Goal: Task Accomplishment & Management: Use online tool/utility

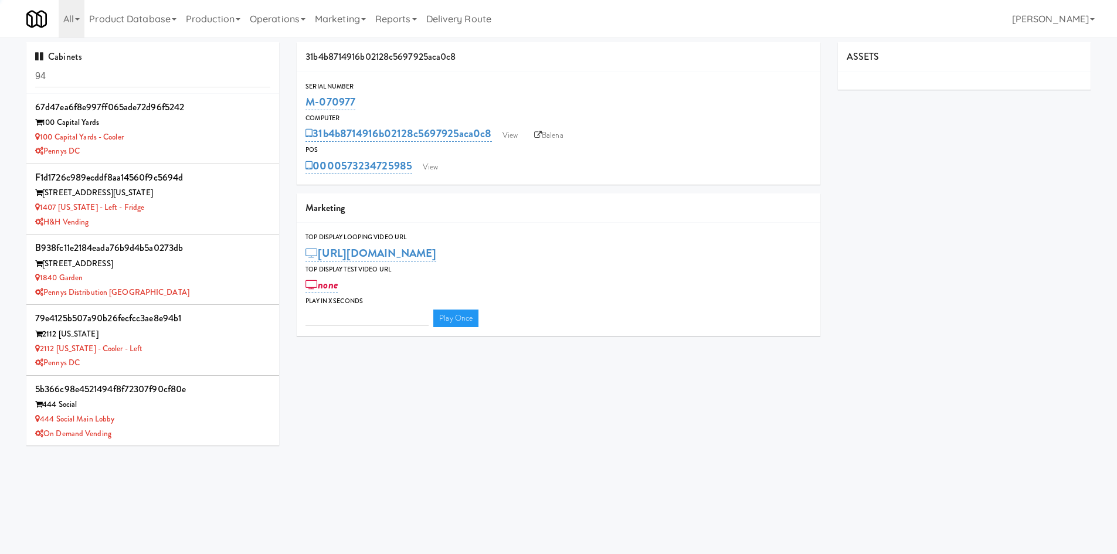
type input "3"
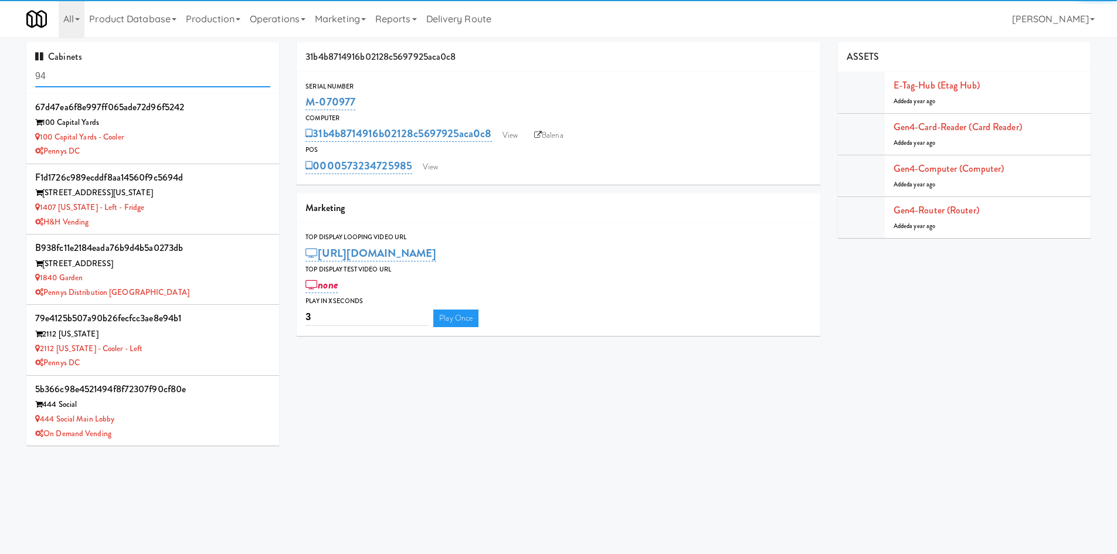
click at [122, 79] on input "94" at bounding box center [152, 77] width 235 height 22
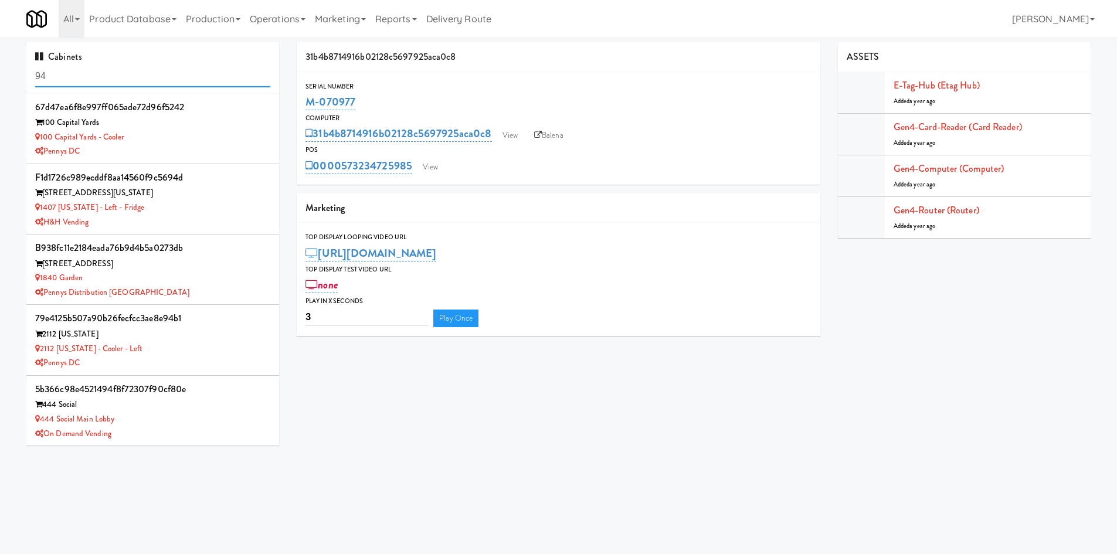
click at [122, 79] on input "94" at bounding box center [152, 77] width 235 height 22
type input "ellico"
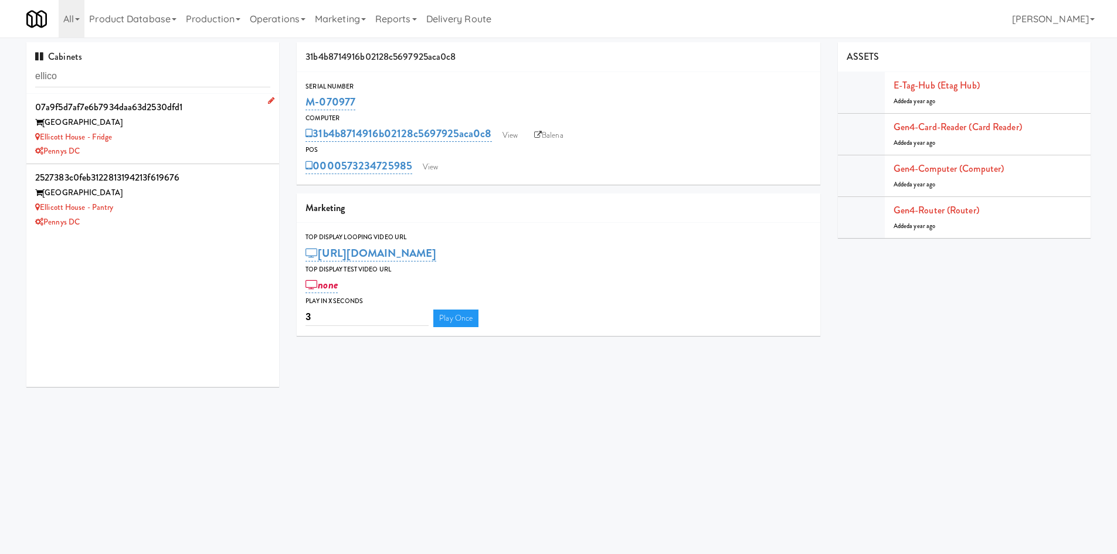
click at [184, 161] on li "07a9f5d7af7e6b7934daa63d2530dfd1 [GEOGRAPHIC_DATA] - Fridge Pennys DC" at bounding box center [152, 129] width 253 height 70
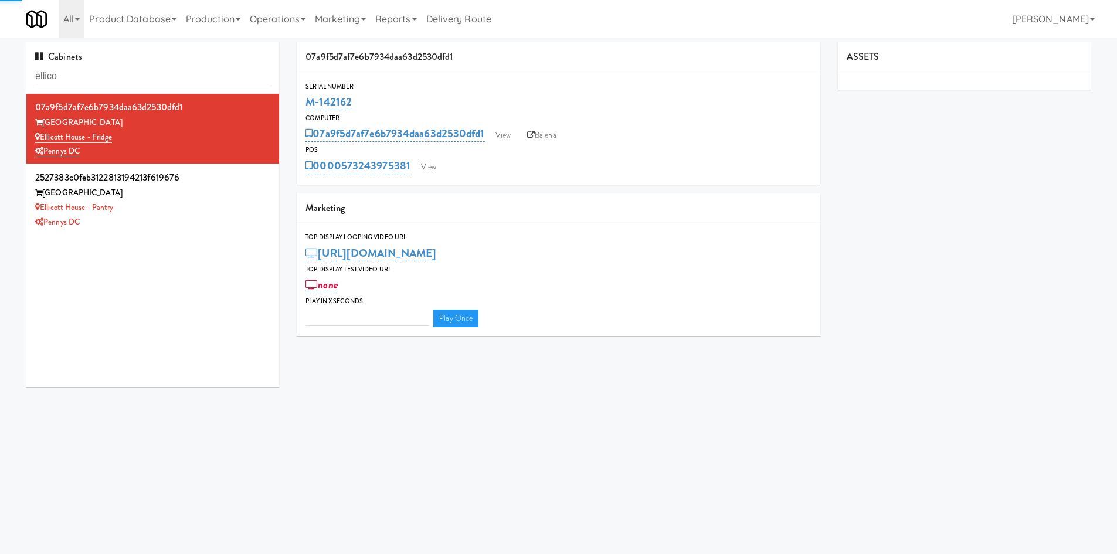
type input "3"
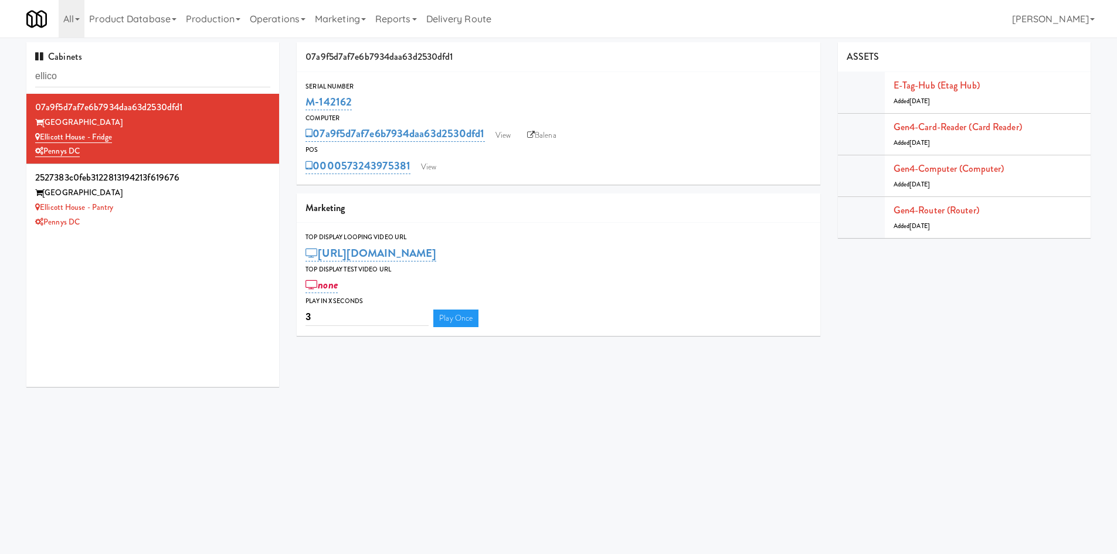
drag, startPoint x: 417, startPoint y: 154, endPoint x: 412, endPoint y: 162, distance: 9.5
click at [412, 162] on div "POS 0000573243975381 View" at bounding box center [559, 160] width 524 height 32
copy div "0000573243975381"
click at [430, 168] on link "View" at bounding box center [428, 167] width 27 height 18
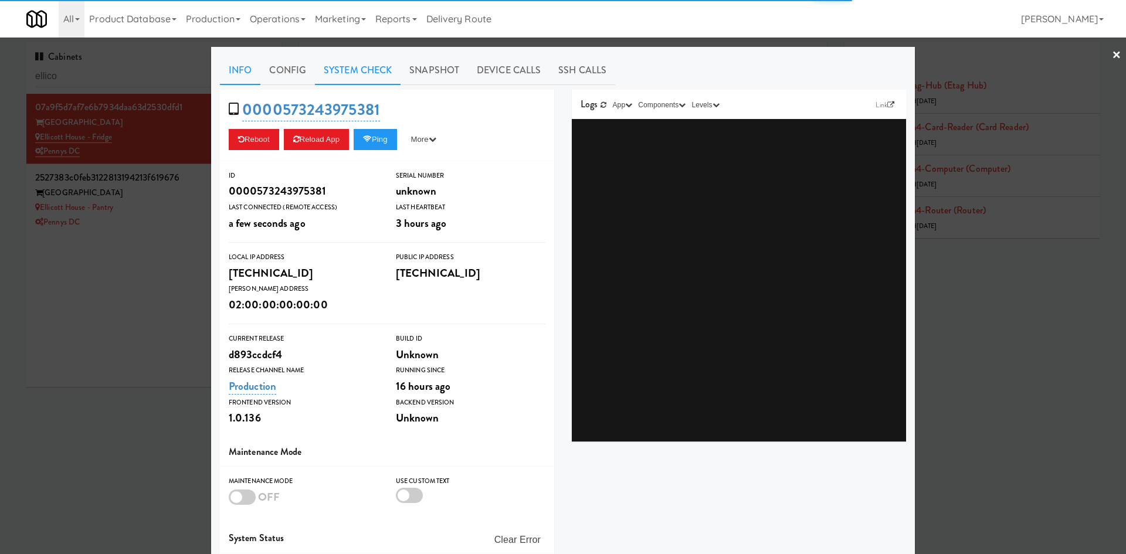
click at [350, 72] on link "System Check" at bounding box center [358, 70] width 86 height 29
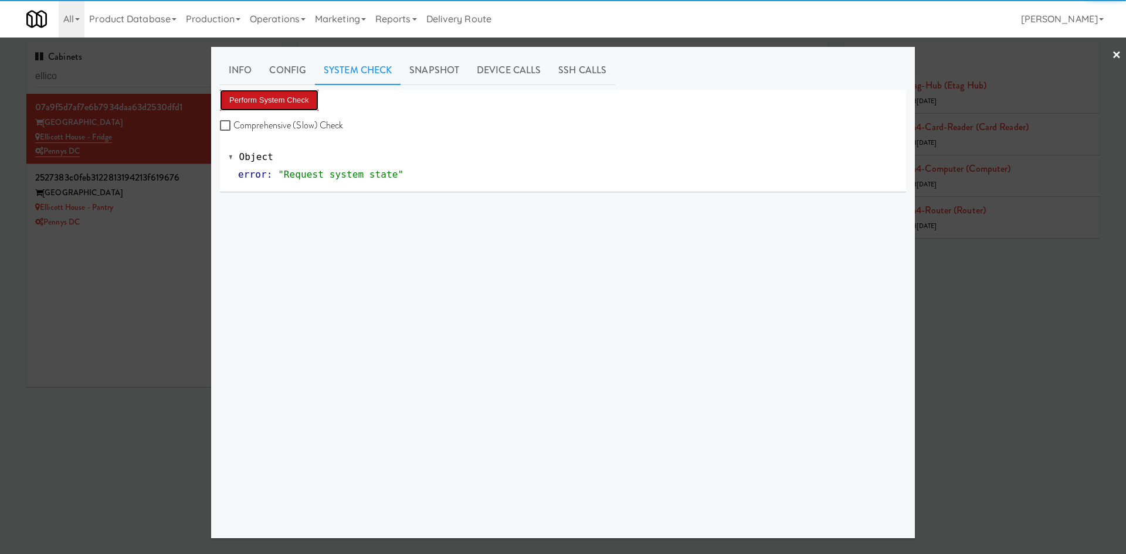
click at [282, 97] on button "Perform System Check" at bounding box center [269, 100] width 99 height 21
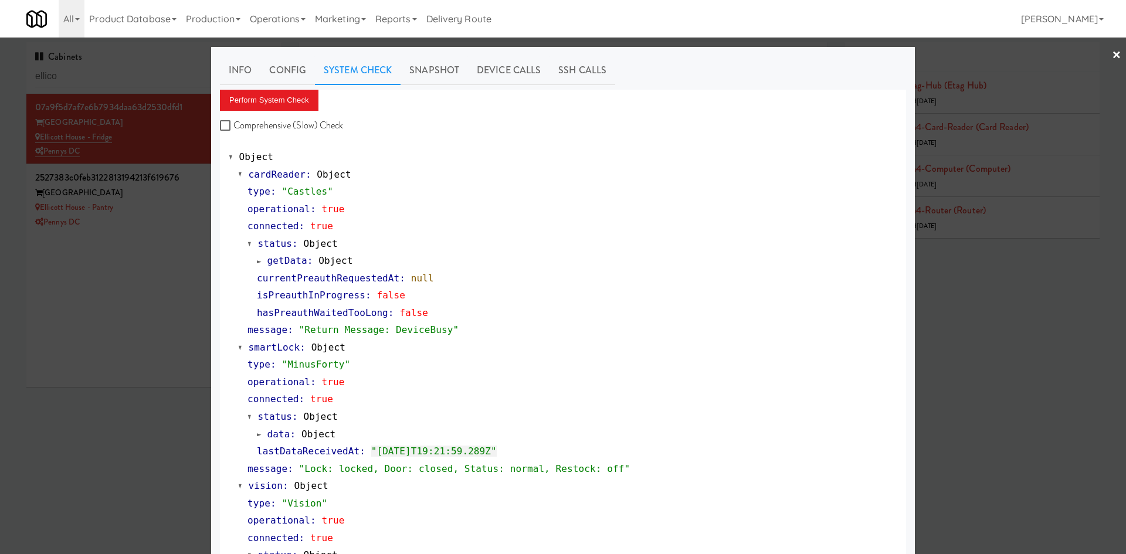
click at [161, 212] on div at bounding box center [563, 277] width 1126 height 554
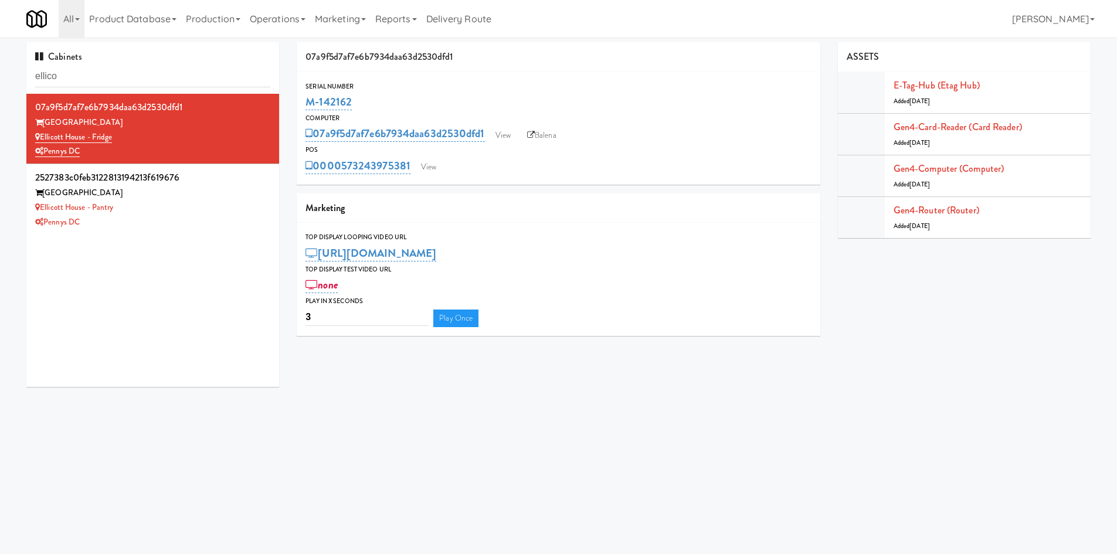
click at [161, 212] on div "Ellicott House - Pantry" at bounding box center [152, 208] width 235 height 15
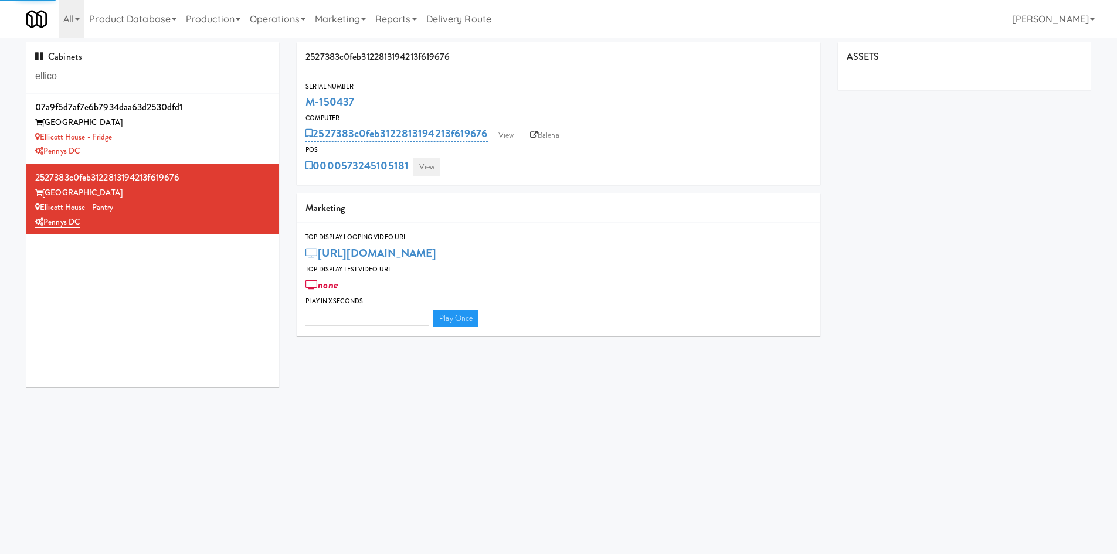
type input "3"
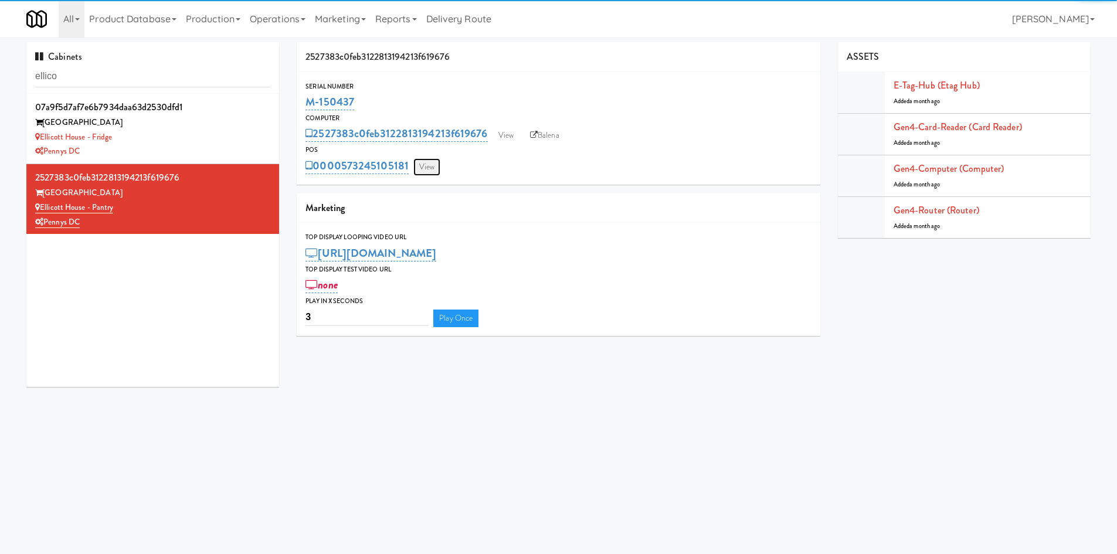
click at [426, 168] on link "View" at bounding box center [426, 167] width 27 height 18
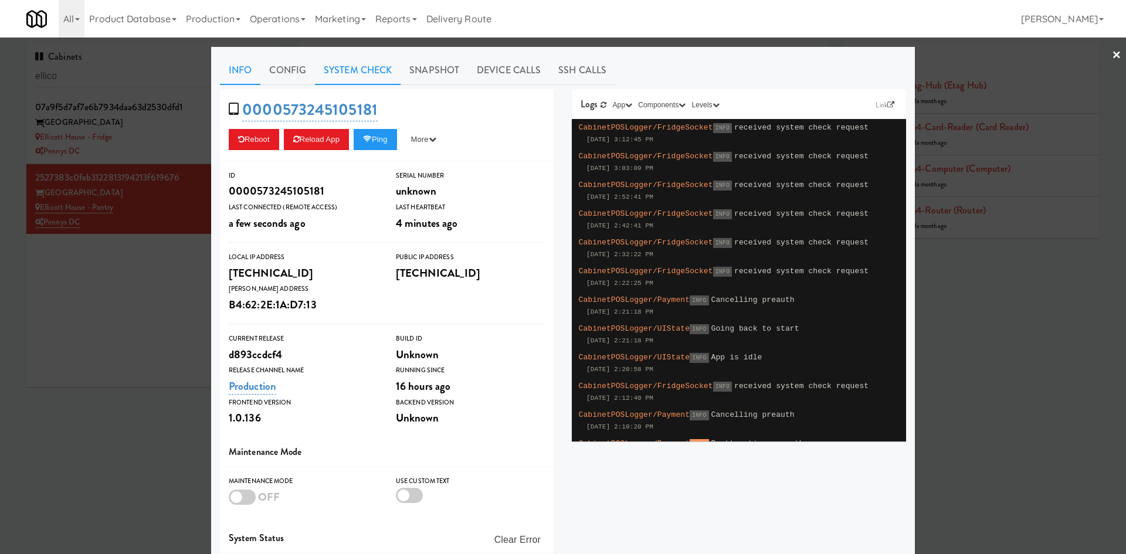
click at [350, 75] on link "System Check" at bounding box center [358, 70] width 86 height 29
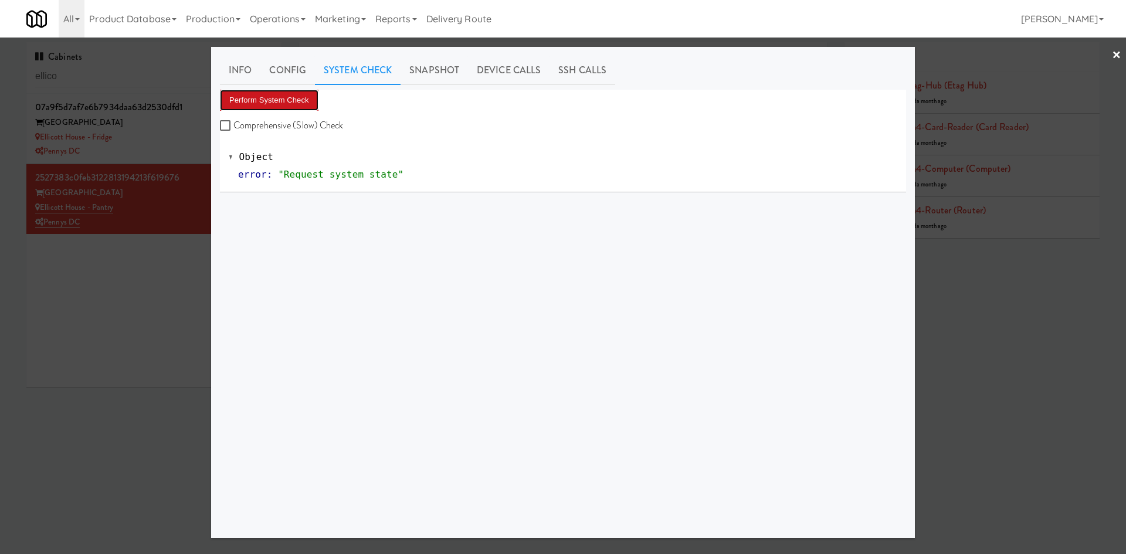
click at [263, 106] on button "Perform System Check" at bounding box center [269, 100] width 99 height 21
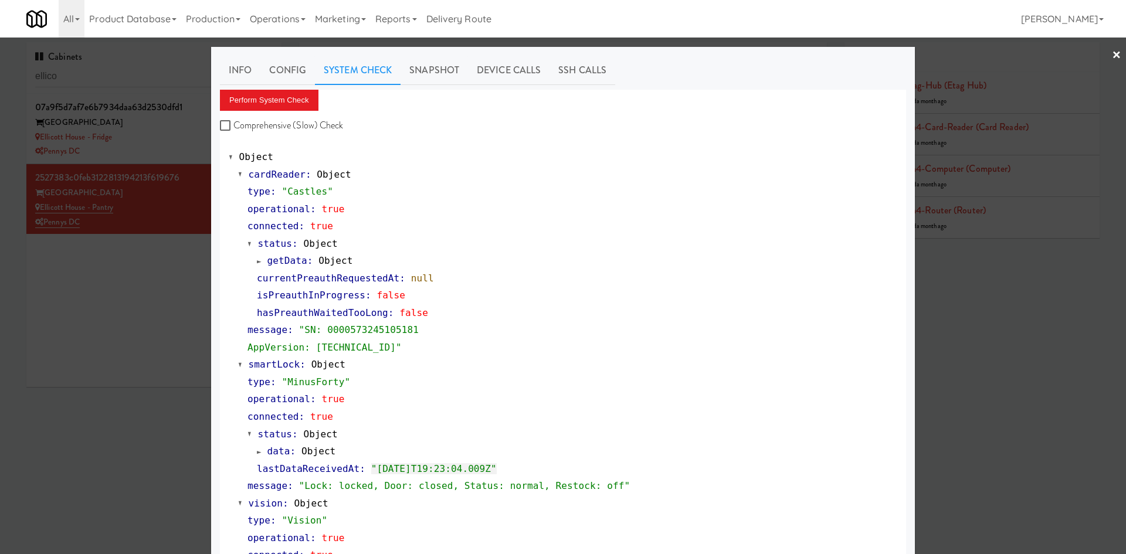
click at [163, 123] on div at bounding box center [563, 277] width 1126 height 554
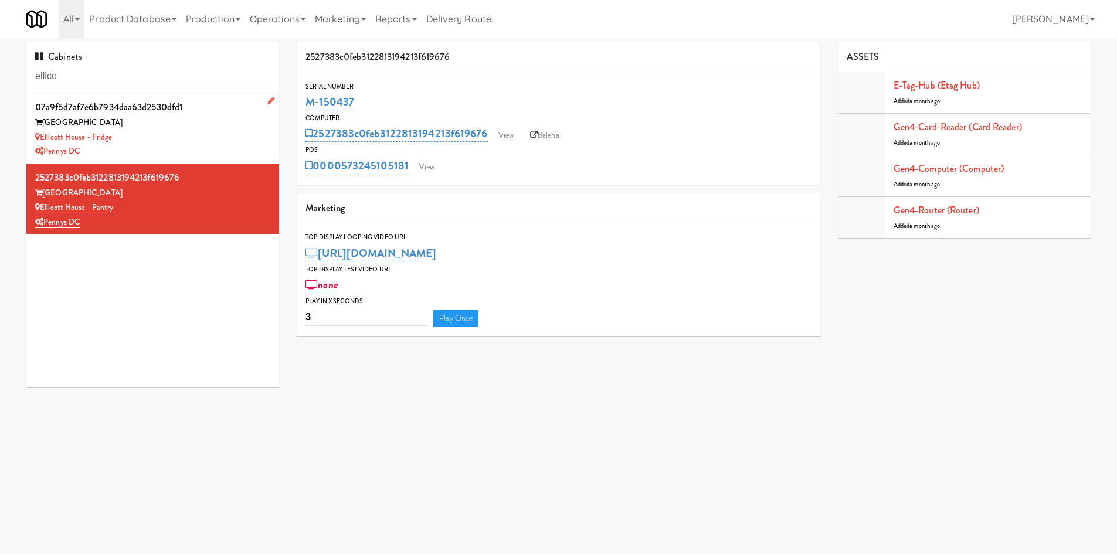
click at [157, 137] on div "Ellicott House - Fridge" at bounding box center [152, 137] width 235 height 15
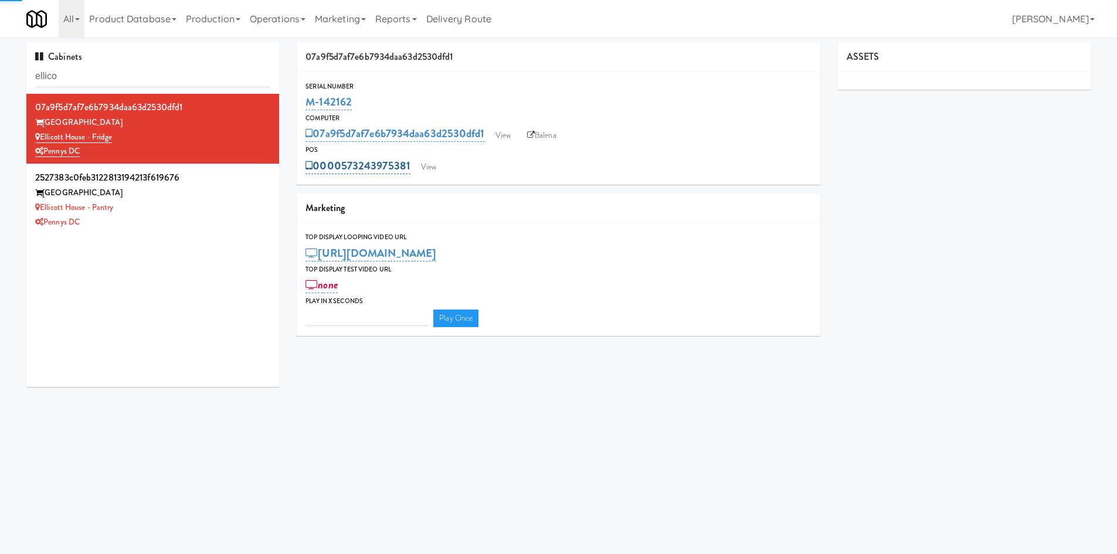
type input "3"
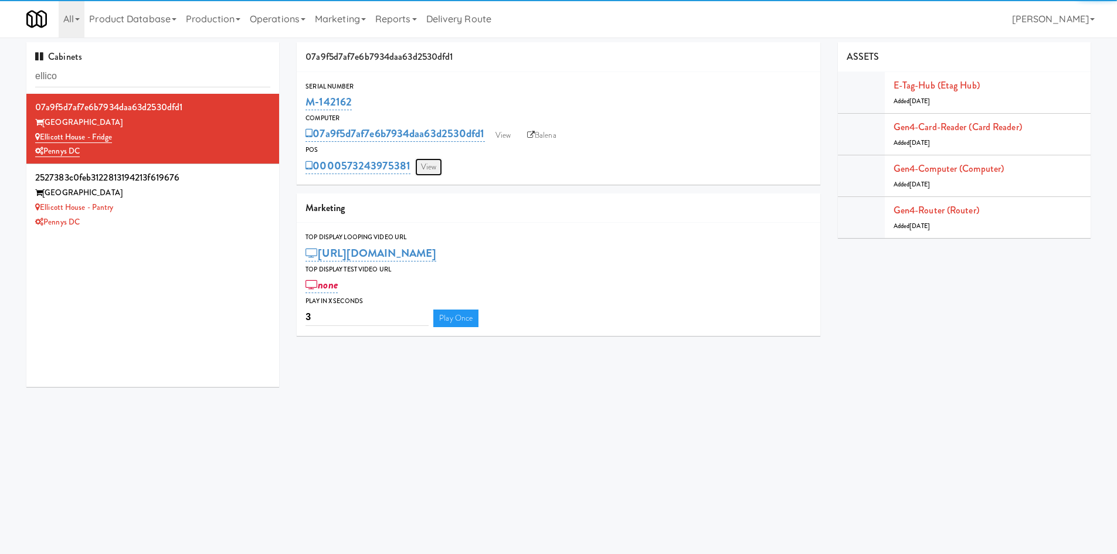
click at [435, 165] on link "View" at bounding box center [428, 167] width 27 height 18
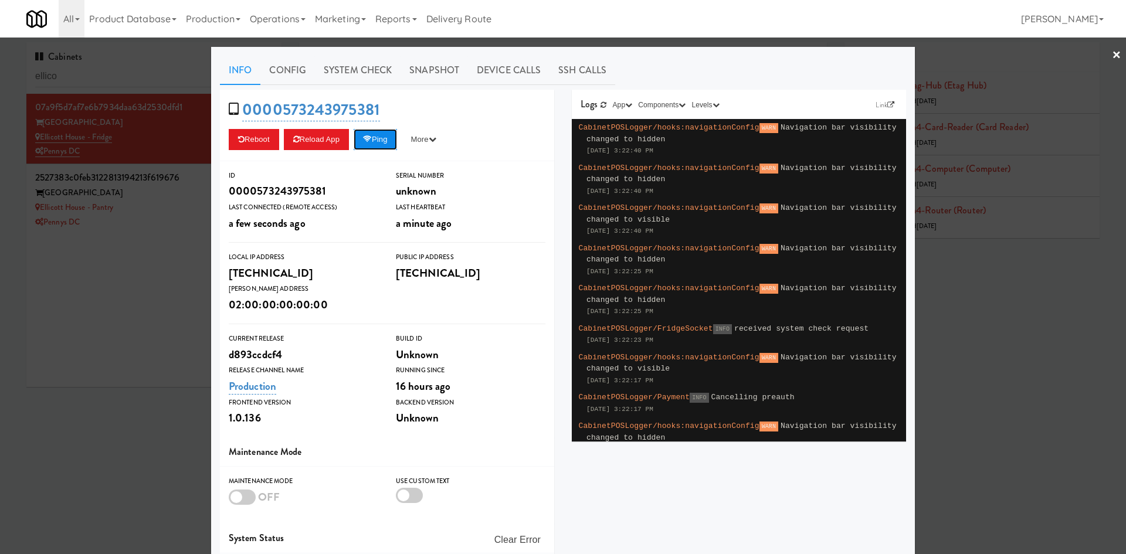
click at [374, 135] on button "Ping" at bounding box center [375, 139] width 43 height 21
click at [389, 134] on button "Ping" at bounding box center [375, 139] width 43 height 21
click at [379, 143] on button "Ping" at bounding box center [375, 139] width 43 height 21
click at [372, 134] on button "Ping" at bounding box center [375, 139] width 43 height 21
click at [361, 133] on button "Ping" at bounding box center [375, 139] width 43 height 21
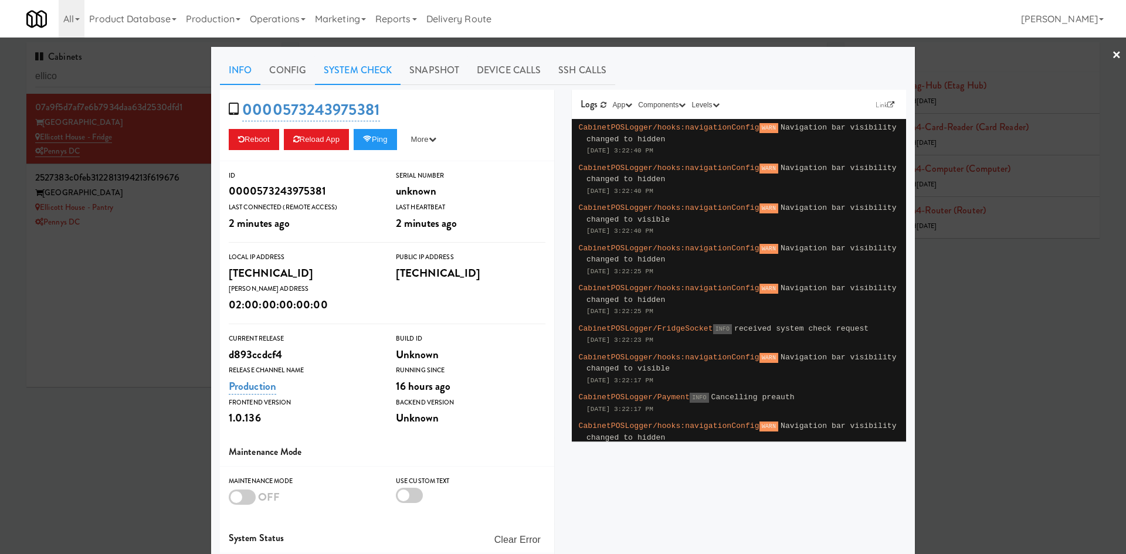
click at [358, 64] on link "System Check" at bounding box center [358, 70] width 86 height 29
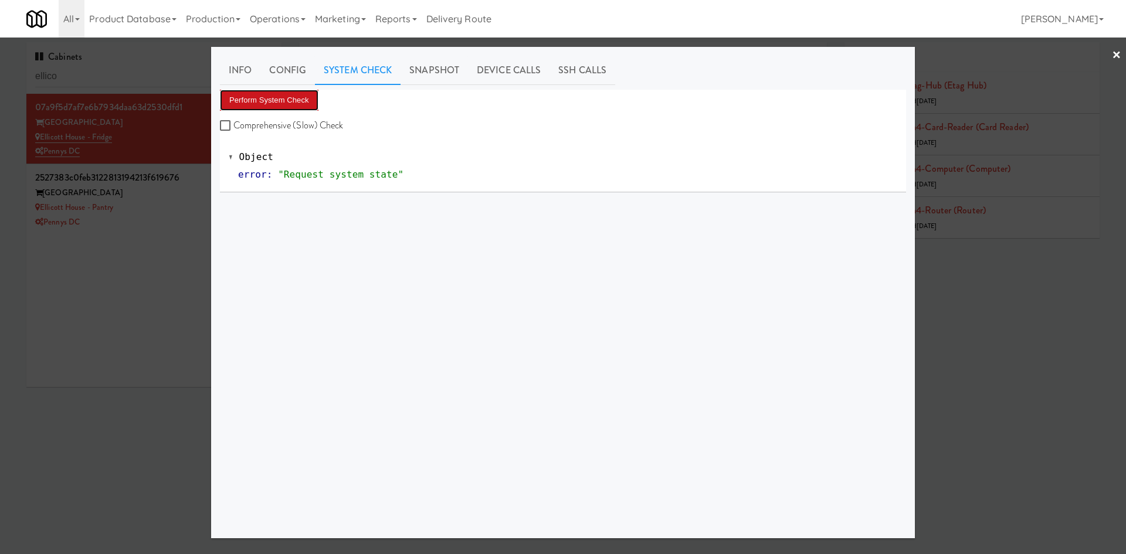
click at [283, 110] on button "Perform System Check" at bounding box center [269, 100] width 99 height 21
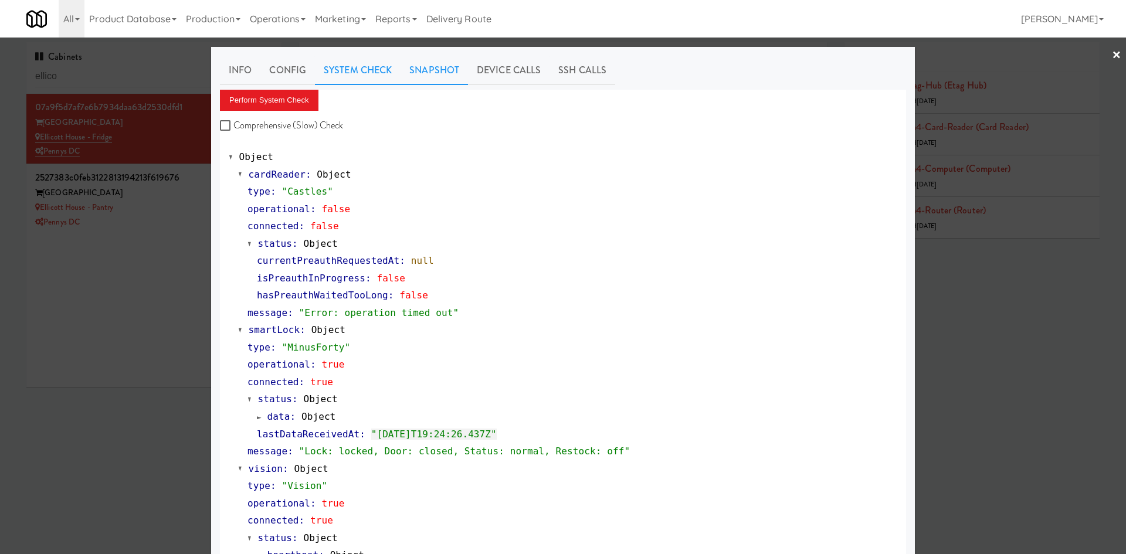
click at [436, 62] on link "Snapshot" at bounding box center [434, 70] width 67 height 29
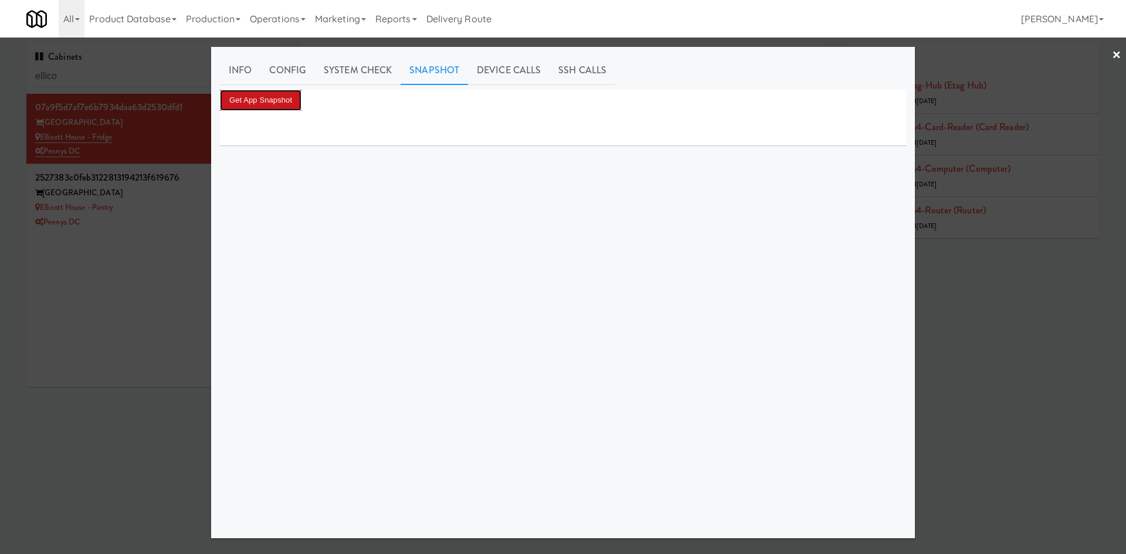
click at [276, 100] on button "Get App Snapshot" at bounding box center [261, 100] width 82 height 21
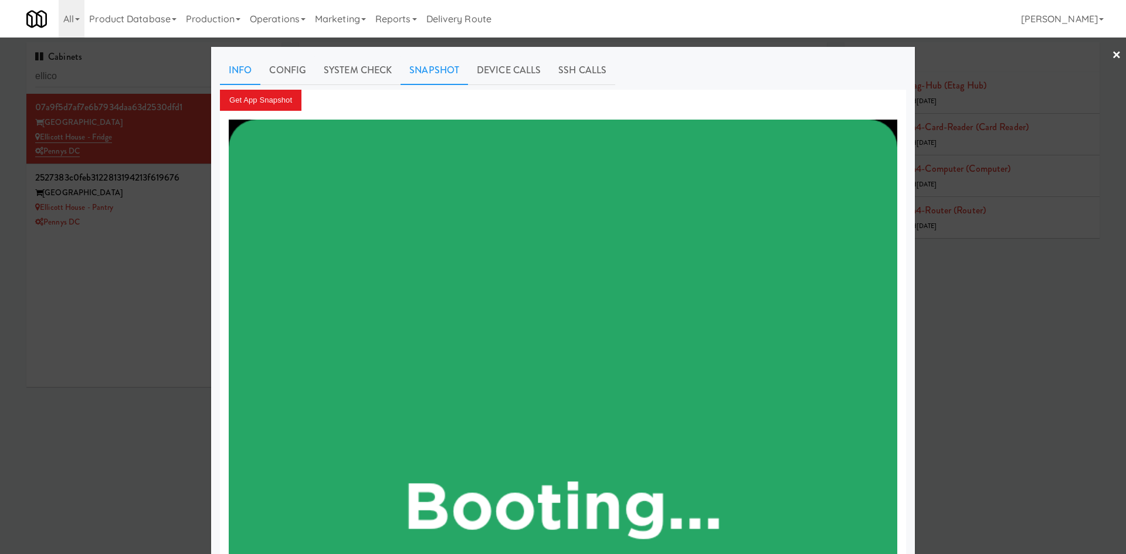
click at [242, 70] on link "Info" at bounding box center [240, 70] width 40 height 29
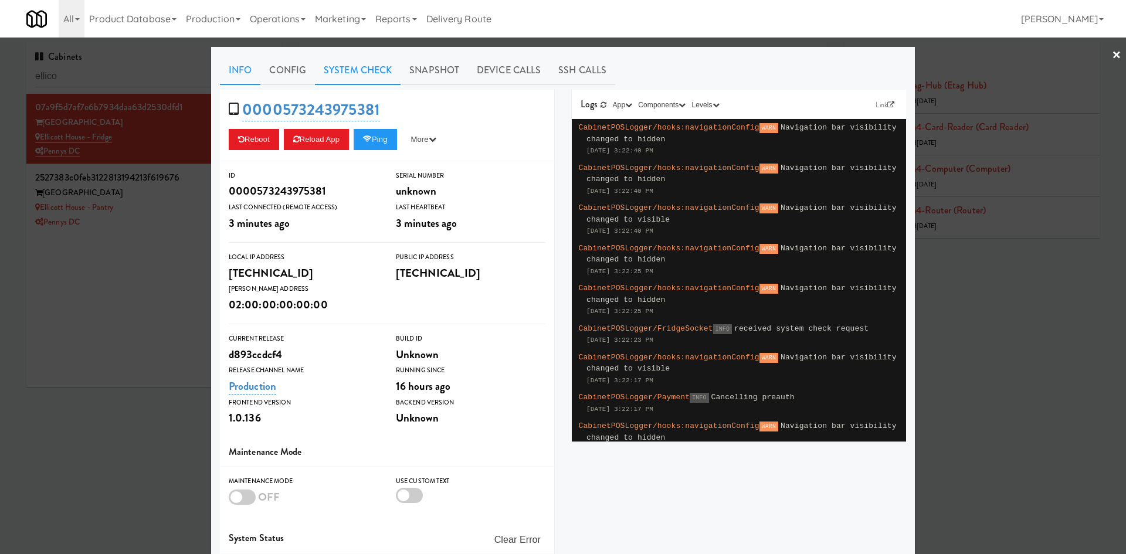
click at [347, 56] on link "System Check" at bounding box center [358, 70] width 86 height 29
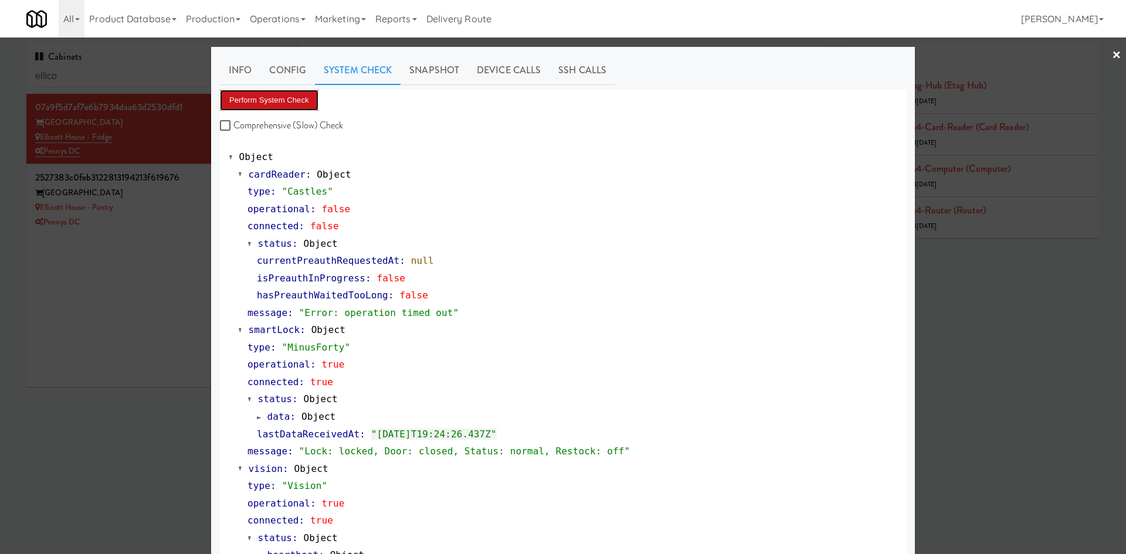
click at [284, 97] on button "Perform System Check" at bounding box center [269, 100] width 99 height 21
